Goal: Information Seeking & Learning: Learn about a topic

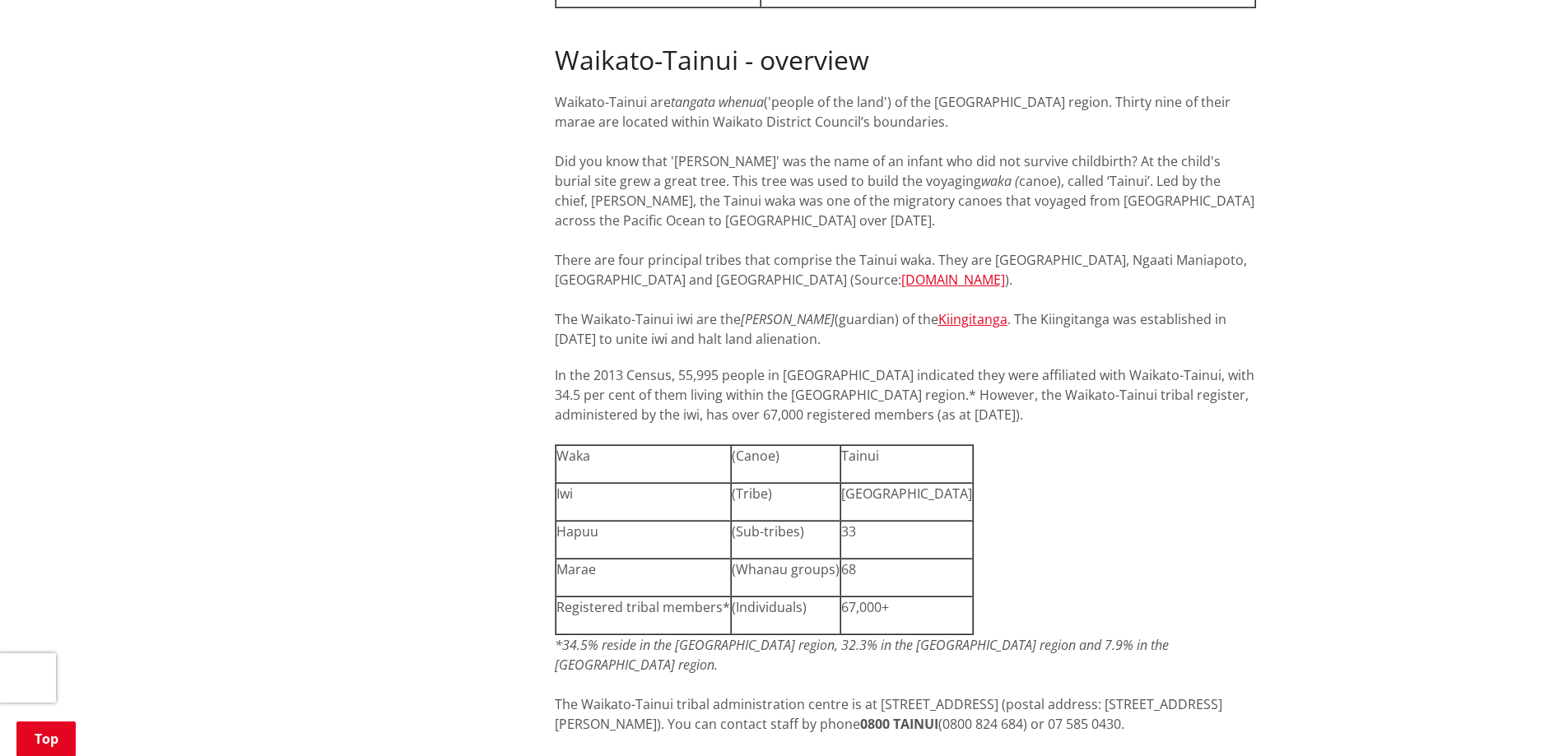
scroll to position [1234, 0]
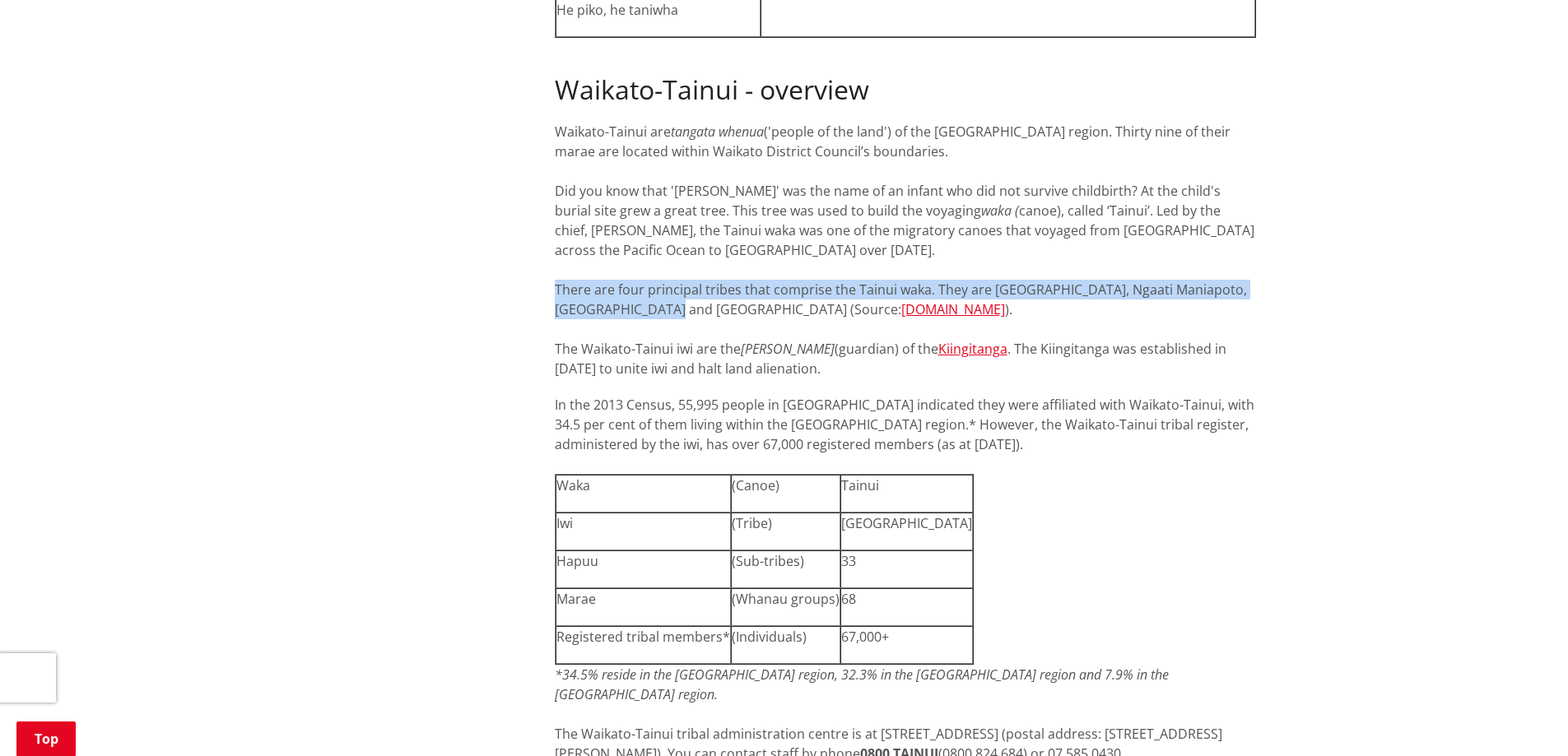
drag, startPoint x: 555, startPoint y: 248, endPoint x: 692, endPoint y: 273, distance: 139.3
click at [692, 273] on div "Find out more about iwi in the [GEOGRAPHIC_DATA] region and our district and [G…" at bounding box center [905, 301] width 701 height 1724
copy div "There are four principal tribes that comprise the Tainui waka. They are [GEOGRA…"
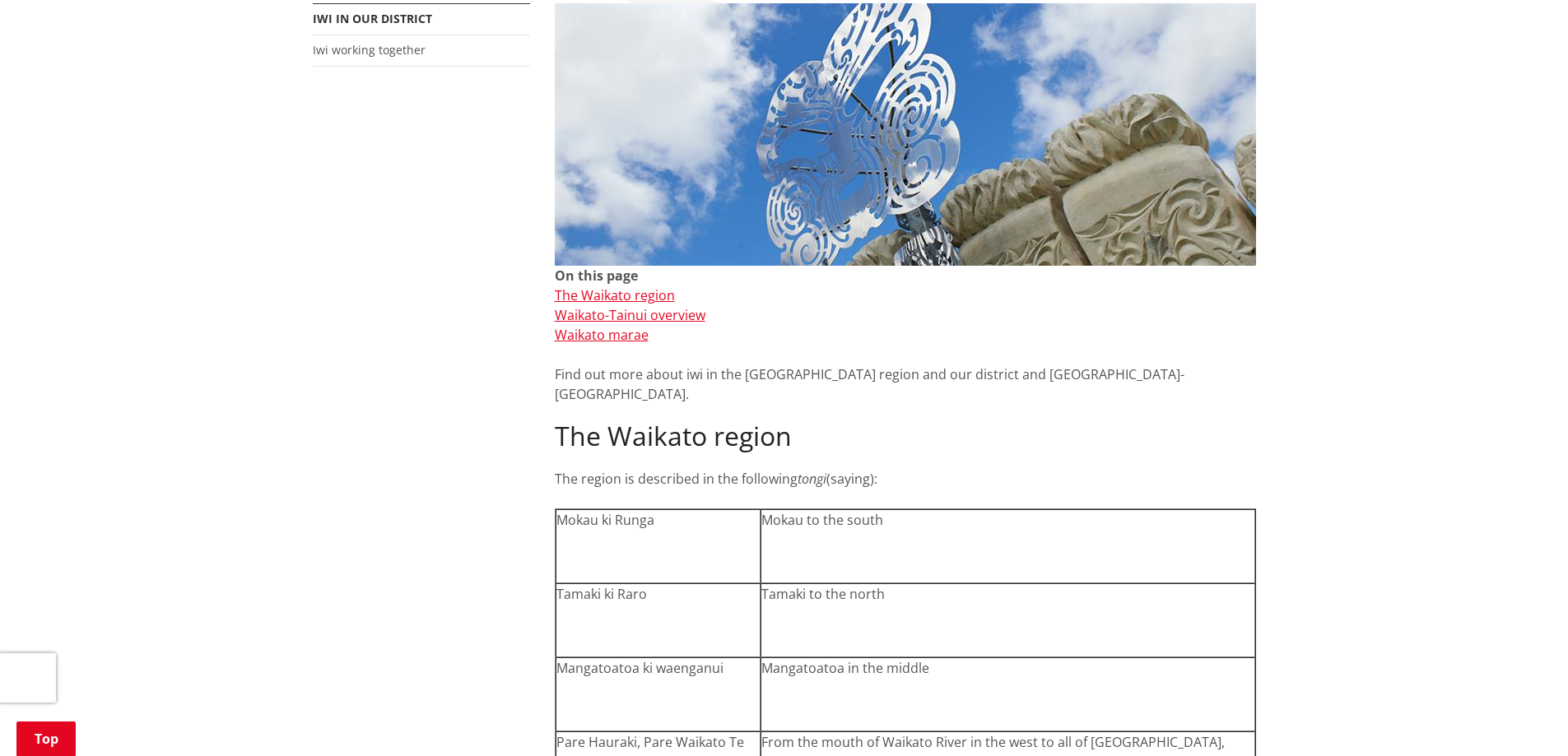
scroll to position [0, 0]
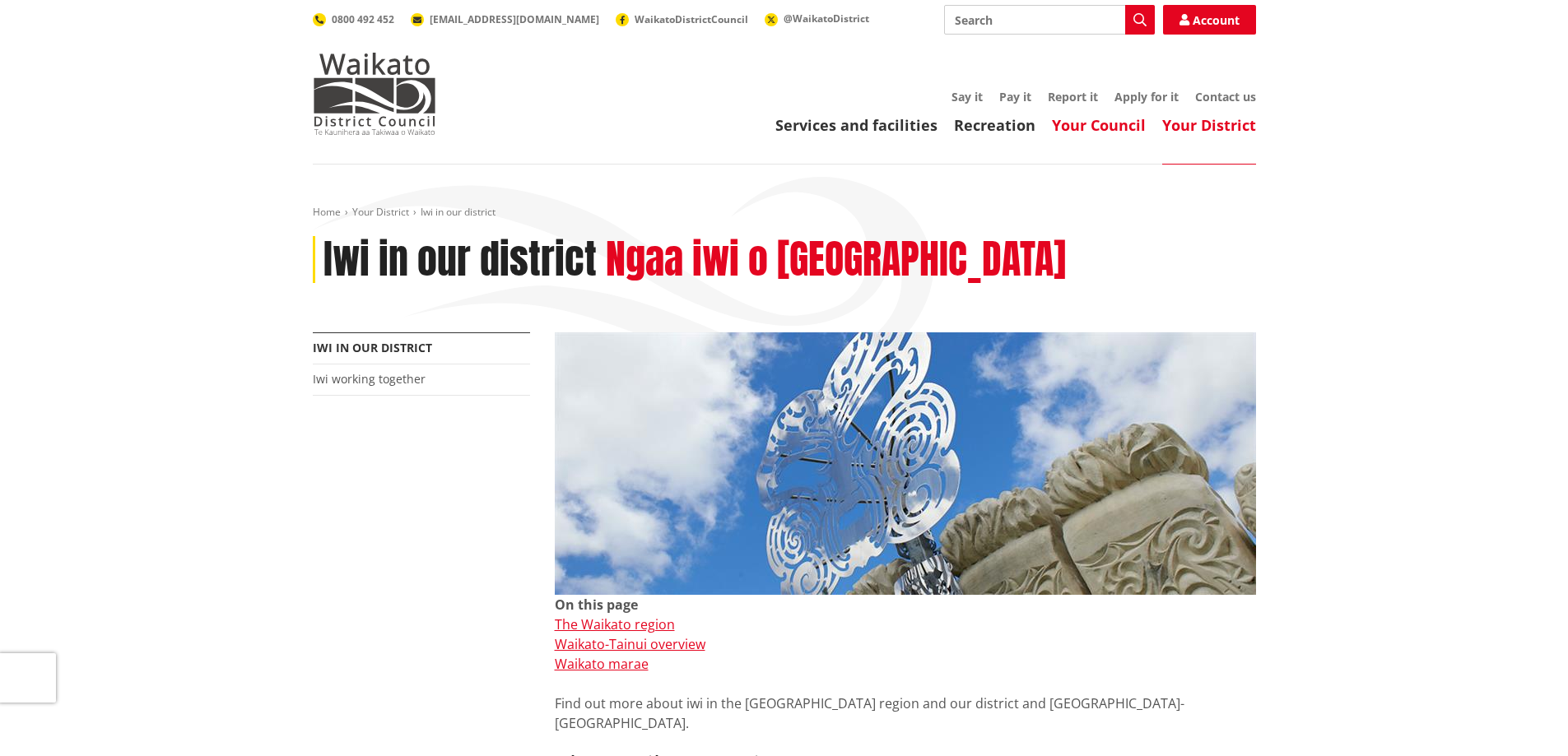
click at [1100, 130] on link "Your Council" at bounding box center [1098, 125] width 94 height 20
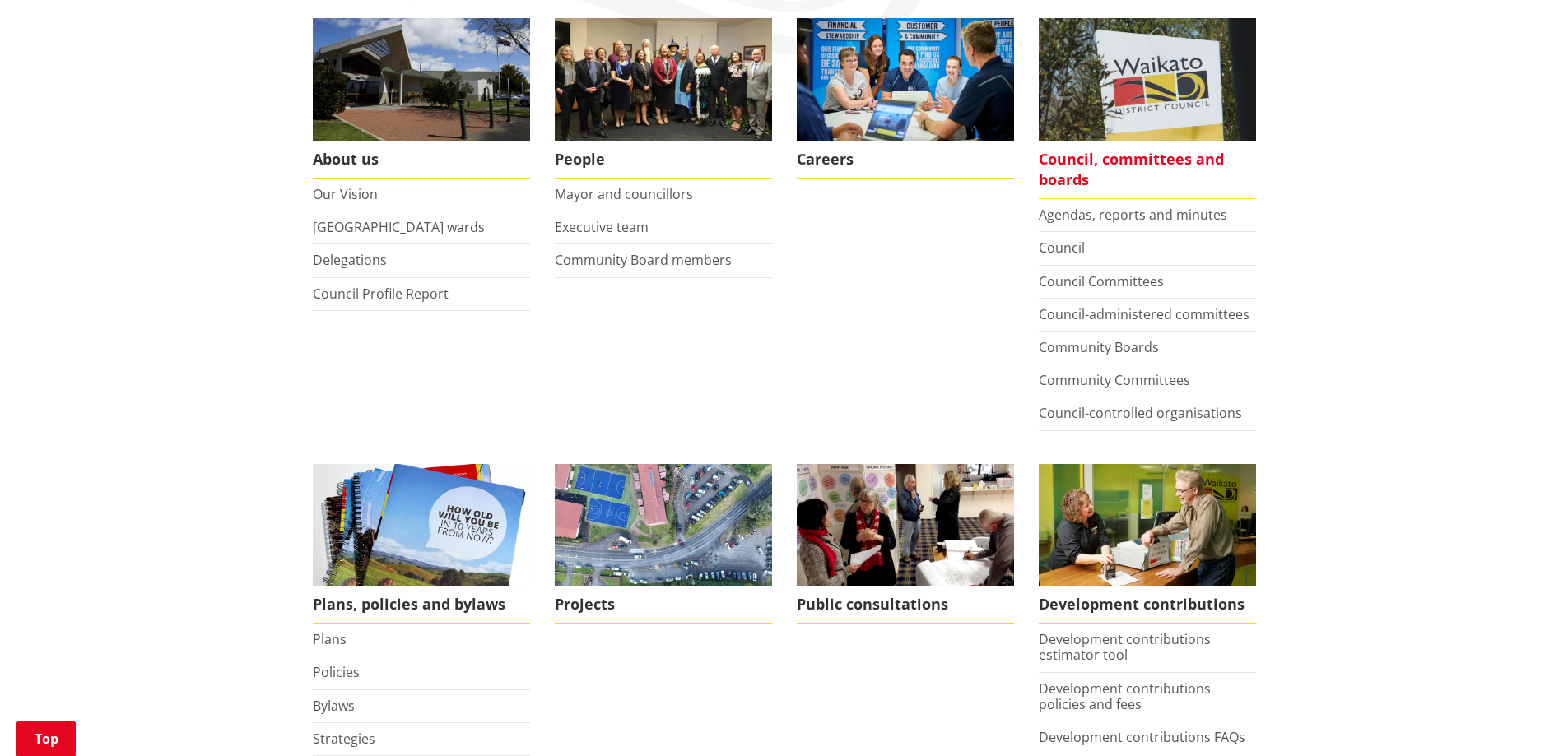
scroll to position [329, 0]
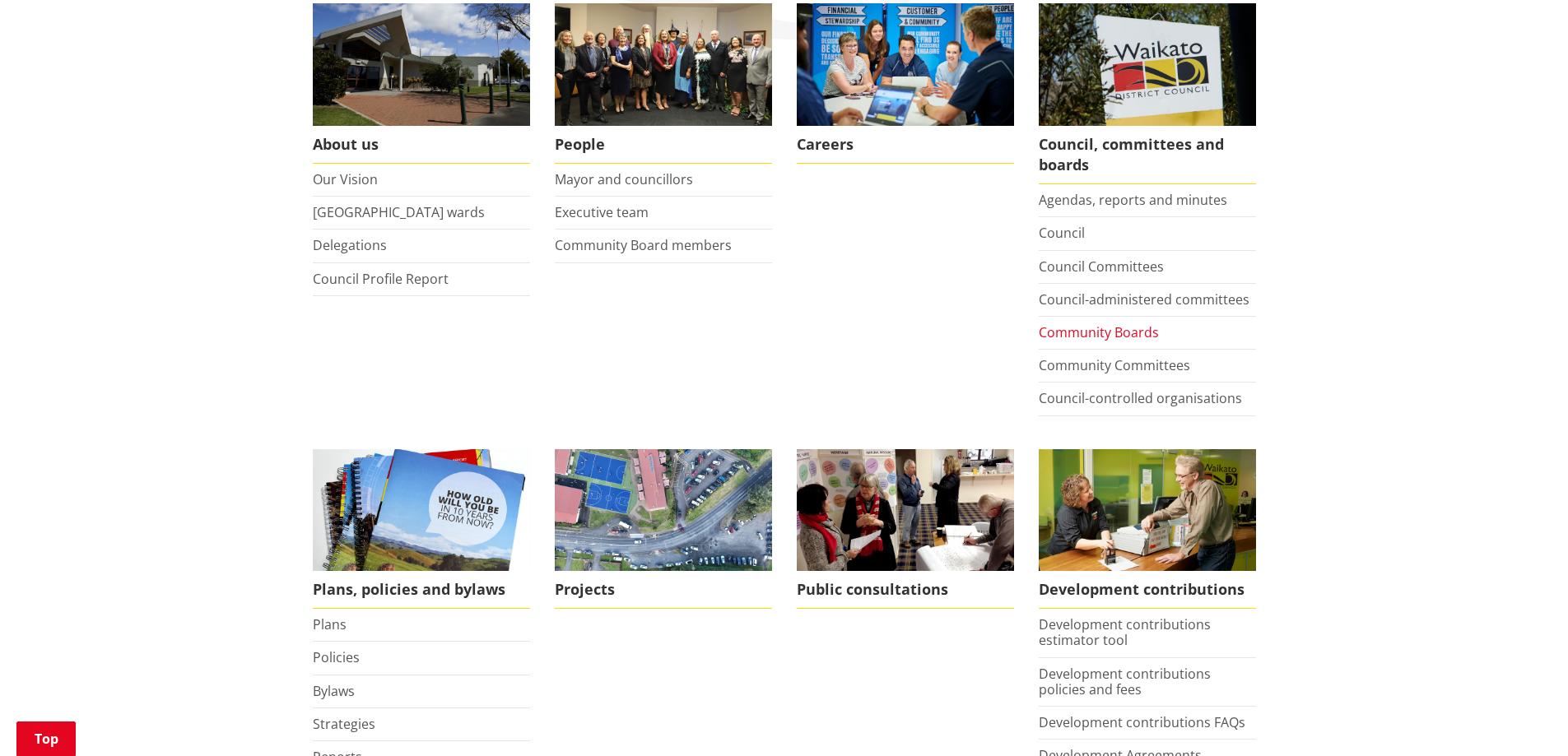
click at [1107, 336] on link "Community Boards" at bounding box center [1099, 332] width 120 height 18
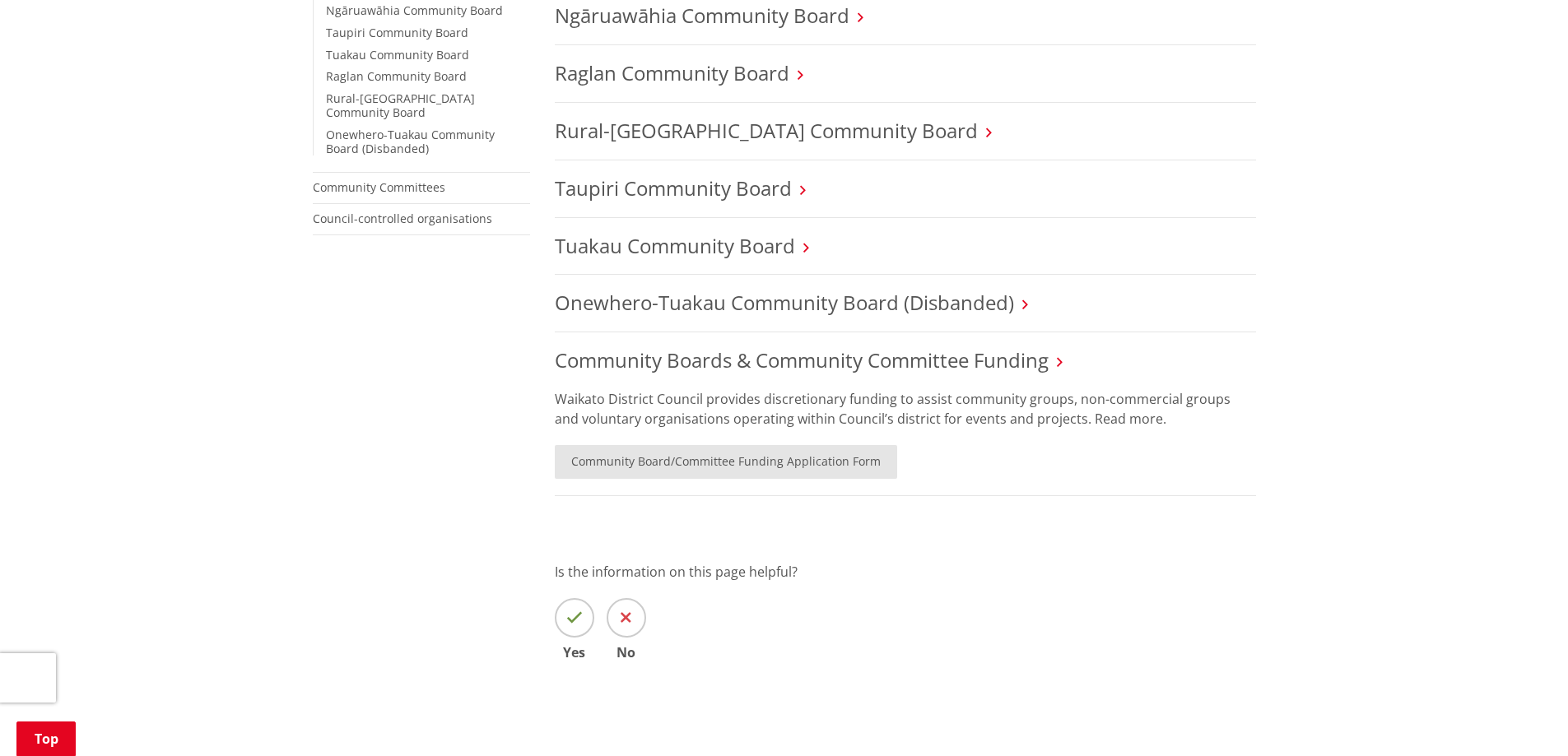
scroll to position [576, 0]
